Goal: Transaction & Acquisition: Purchase product/service

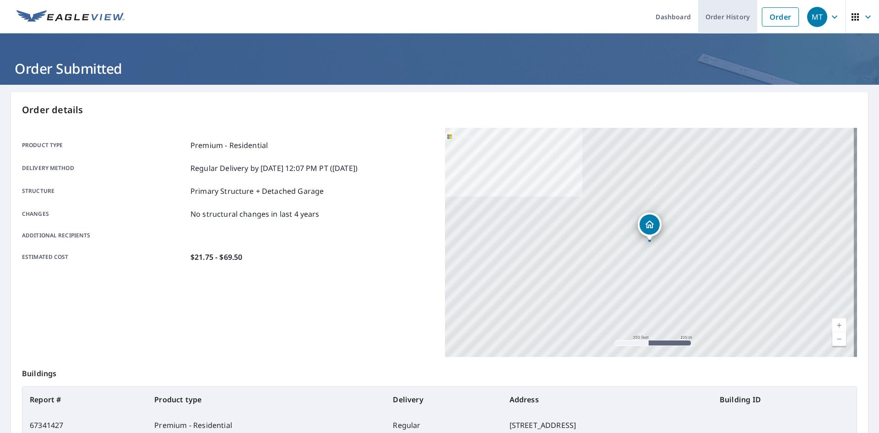
click at [732, 15] on link "Order History" at bounding box center [727, 16] width 59 height 33
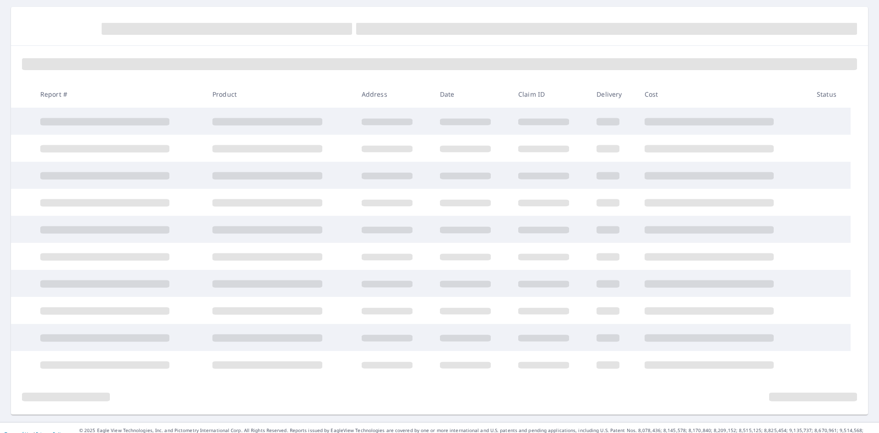
scroll to position [97, 0]
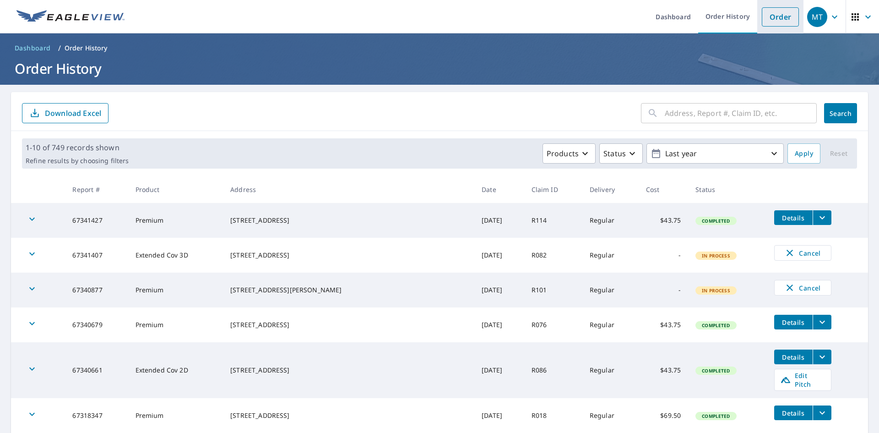
click at [785, 17] on link "Order" at bounding box center [780, 16] width 37 height 19
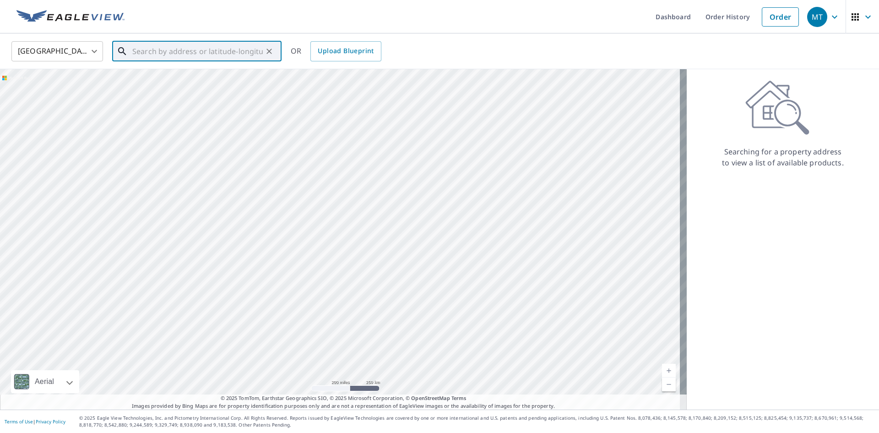
click at [145, 53] on input "text" at bounding box center [197, 51] width 130 height 26
click at [168, 83] on p "Daytona Beach, FL 32117" at bounding box center [202, 87] width 144 height 9
type input "212 Strawberry Ln Daytona Beach, FL 32117"
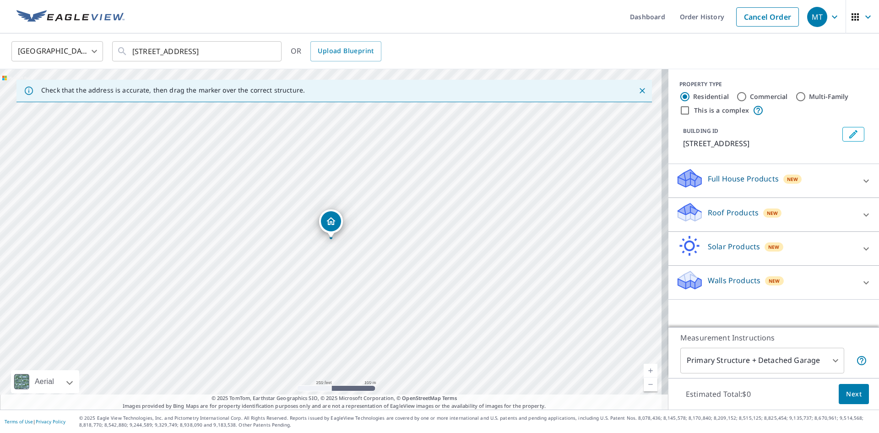
click at [684, 215] on icon at bounding box center [689, 208] width 23 height 11
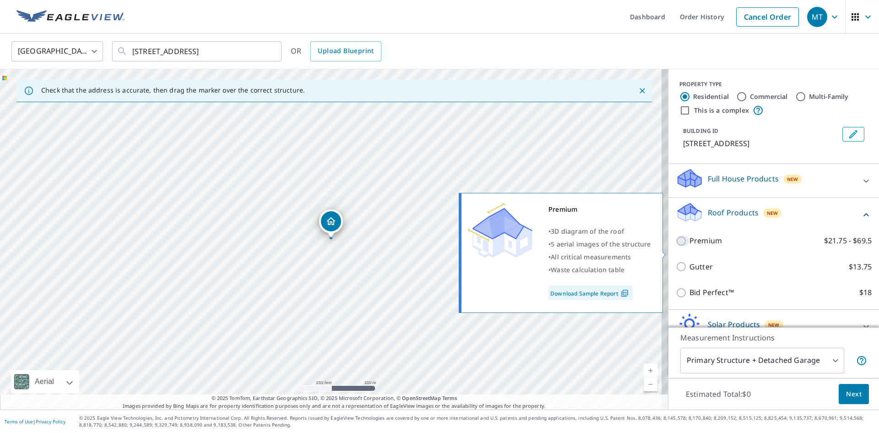
click at [676, 246] on input "Premium $21.75 - $69.5" at bounding box center [683, 240] width 14 height 11
checkbox input "true"
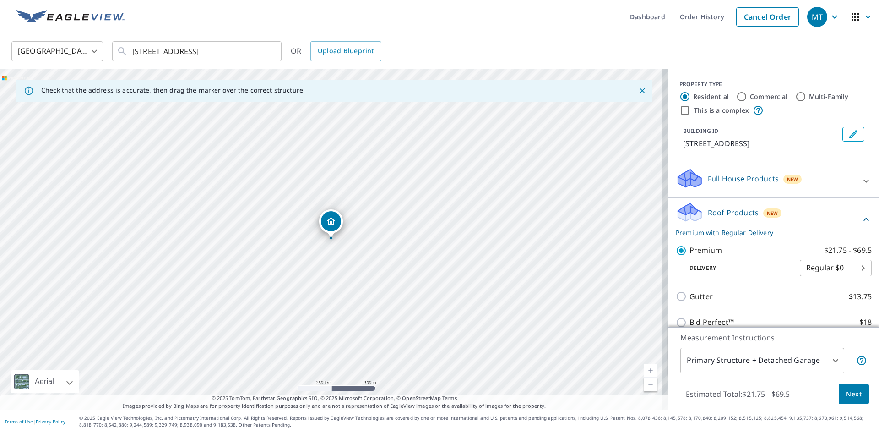
click at [847, 397] on span "Next" at bounding box center [854, 393] width 16 height 11
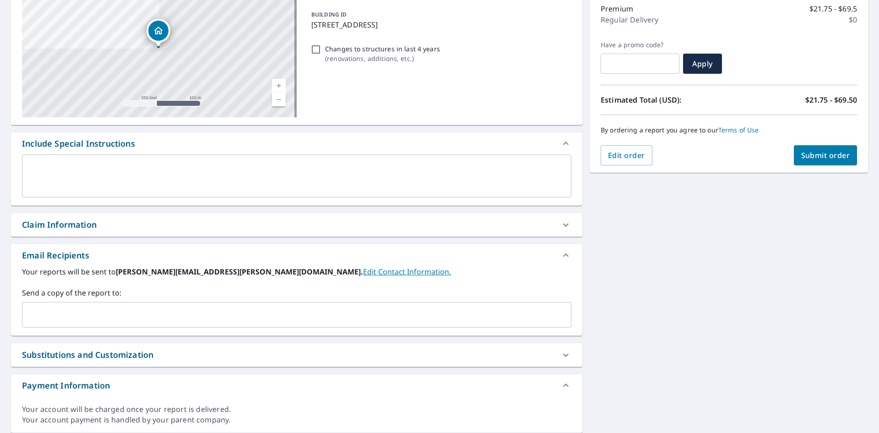
scroll to position [150, 0]
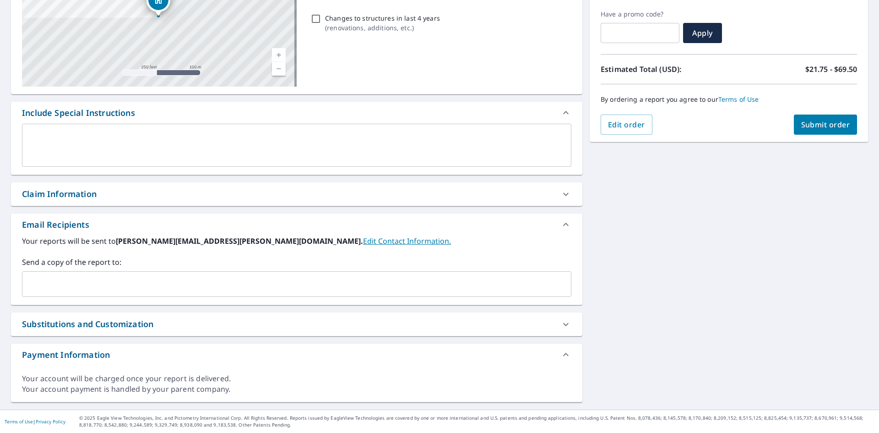
click at [44, 195] on div "Claim Information" at bounding box center [59, 194] width 75 height 12
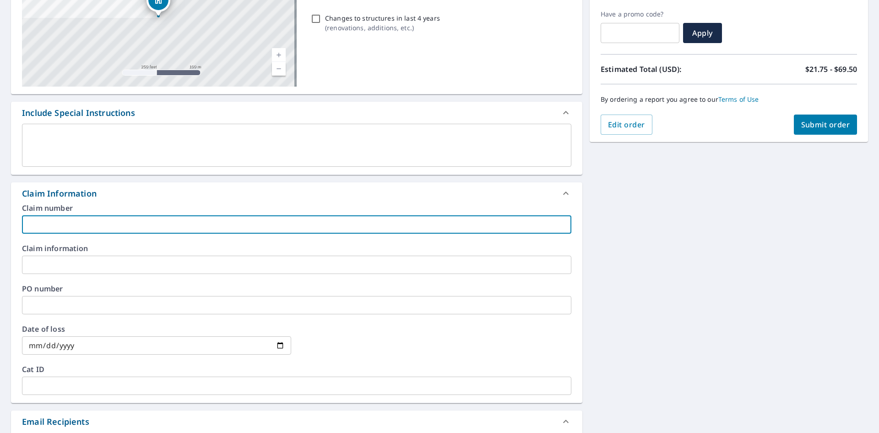
click at [45, 222] on input "text" at bounding box center [296, 224] width 549 height 18
type input "R086"
click at [42, 300] on input "text" at bounding box center [296, 305] width 549 height 18
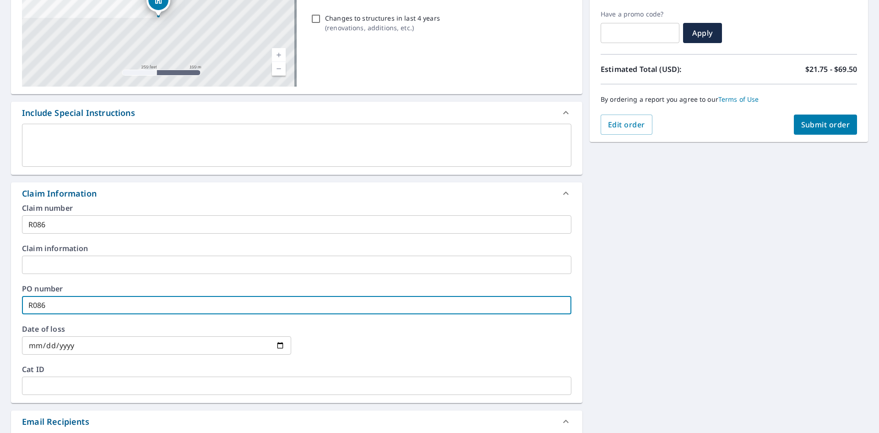
type input "R086"
click at [810, 122] on span "Submit order" at bounding box center [825, 124] width 49 height 10
